Goal: Check status: Check status

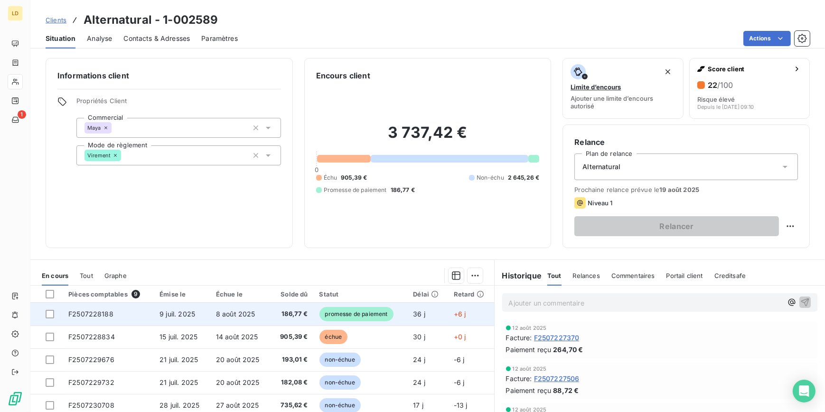
click at [414, 313] on span "36 j" at bounding box center [419, 314] width 12 height 8
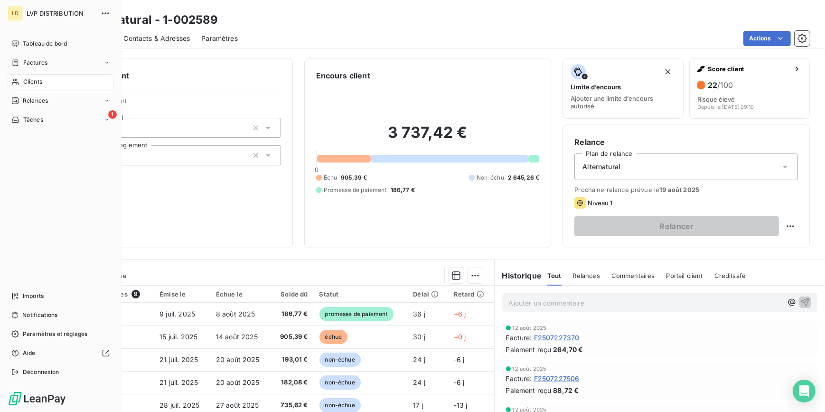
click at [34, 73] on nav "Tableau de bord Factures Clients Relances 1 Tâches" at bounding box center [61, 81] width 106 height 91
click at [43, 78] on div "Clients" at bounding box center [61, 81] width 106 height 15
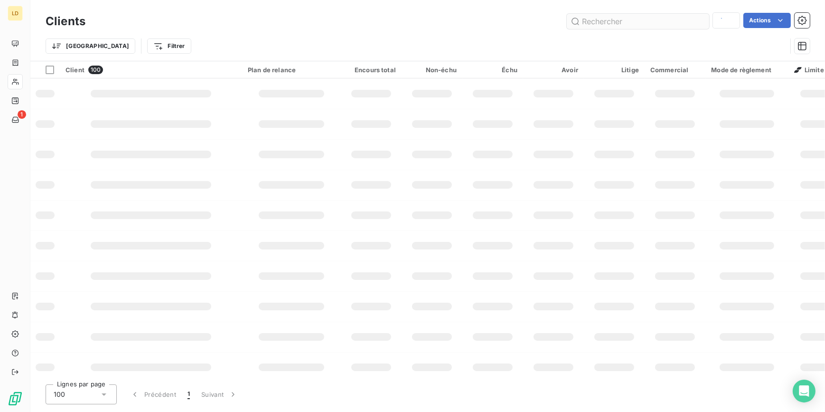
type input "1-002589"
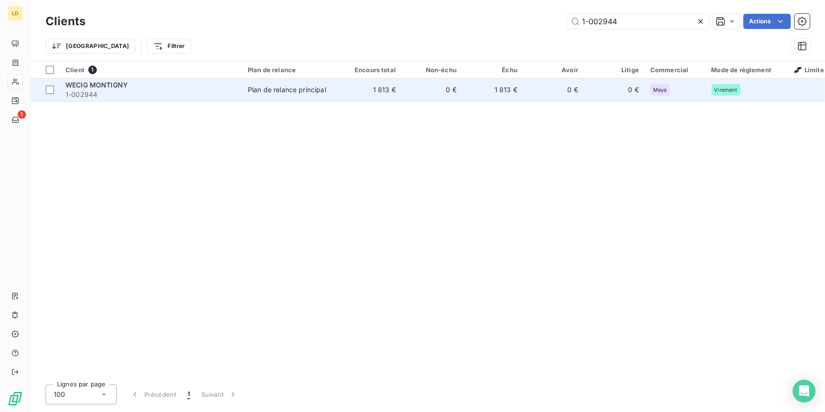
type input "1-002944"
click at [338, 85] on td "Plan de relance principal" at bounding box center [291, 89] width 99 height 23
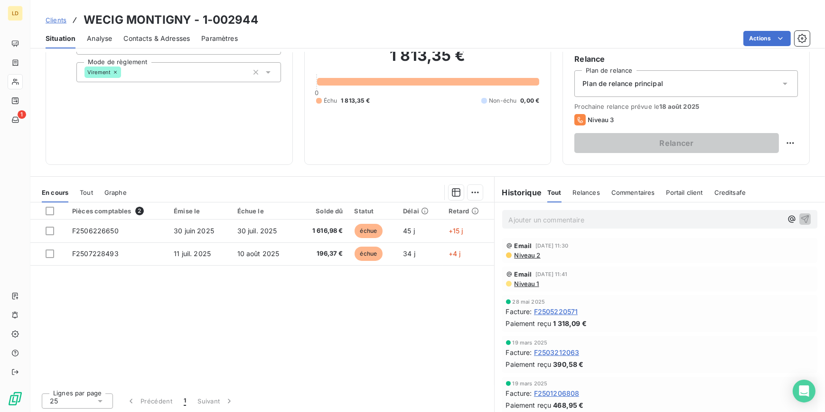
scroll to position [85, 0]
